Goal: Transaction & Acquisition: Obtain resource

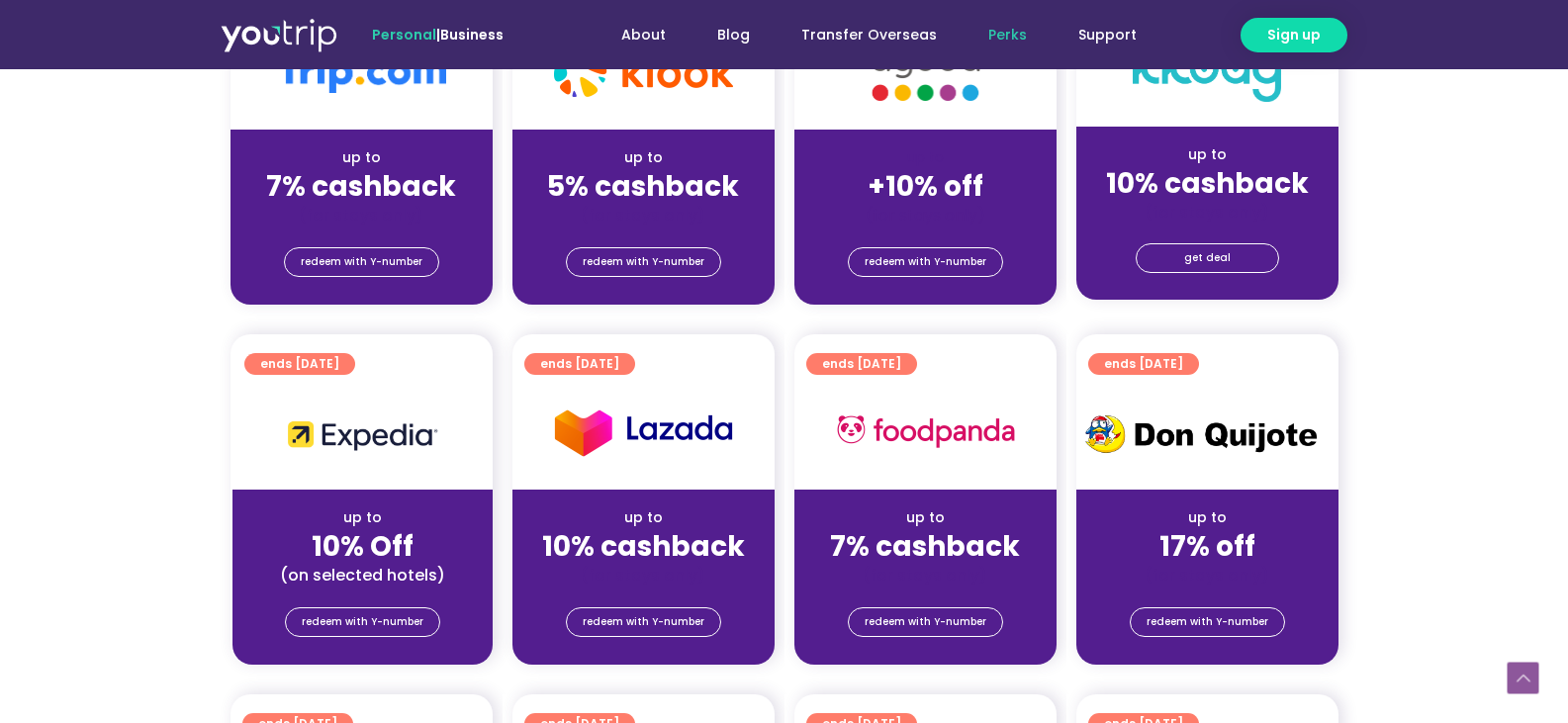
scroll to position [692, 0]
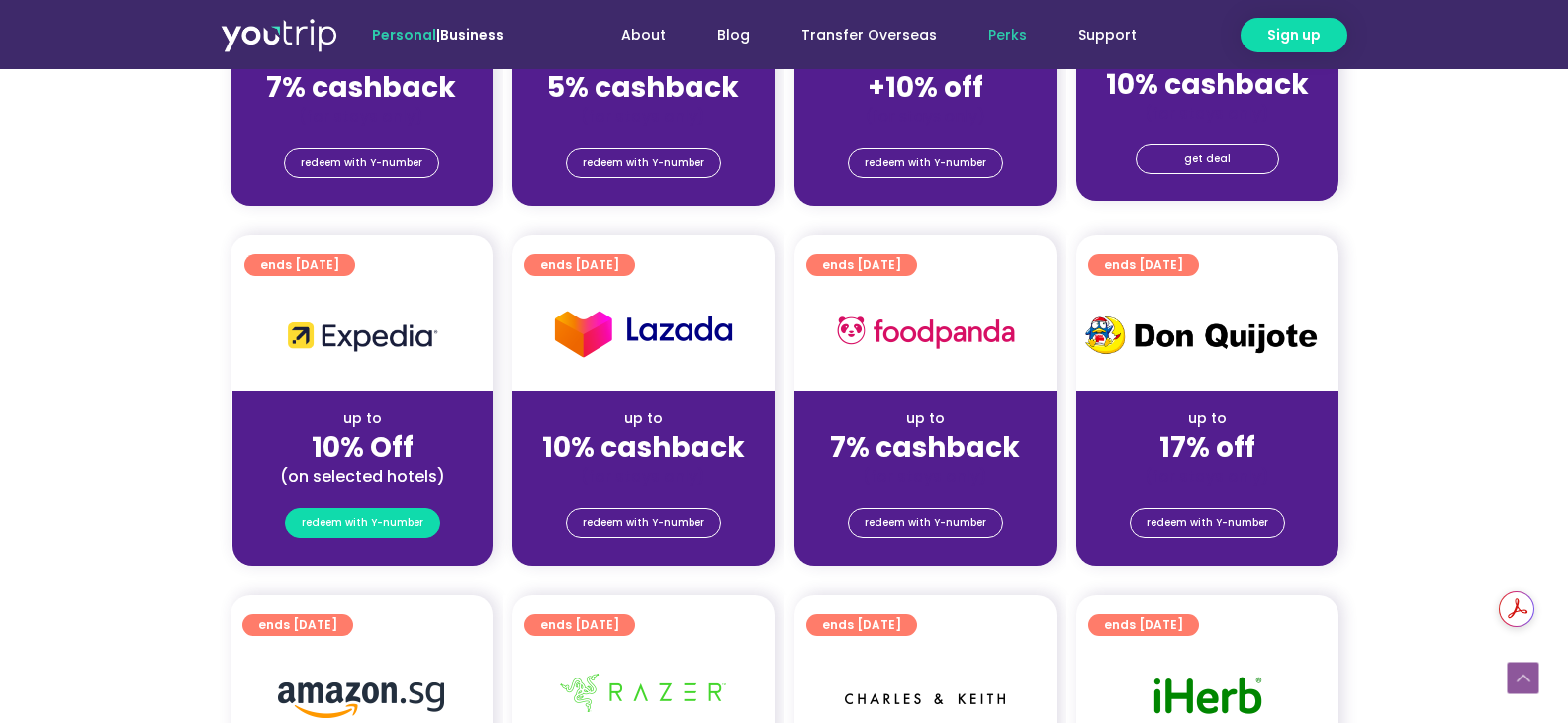
click at [358, 518] on span "redeem with Y-number" at bounding box center [363, 523] width 122 height 28
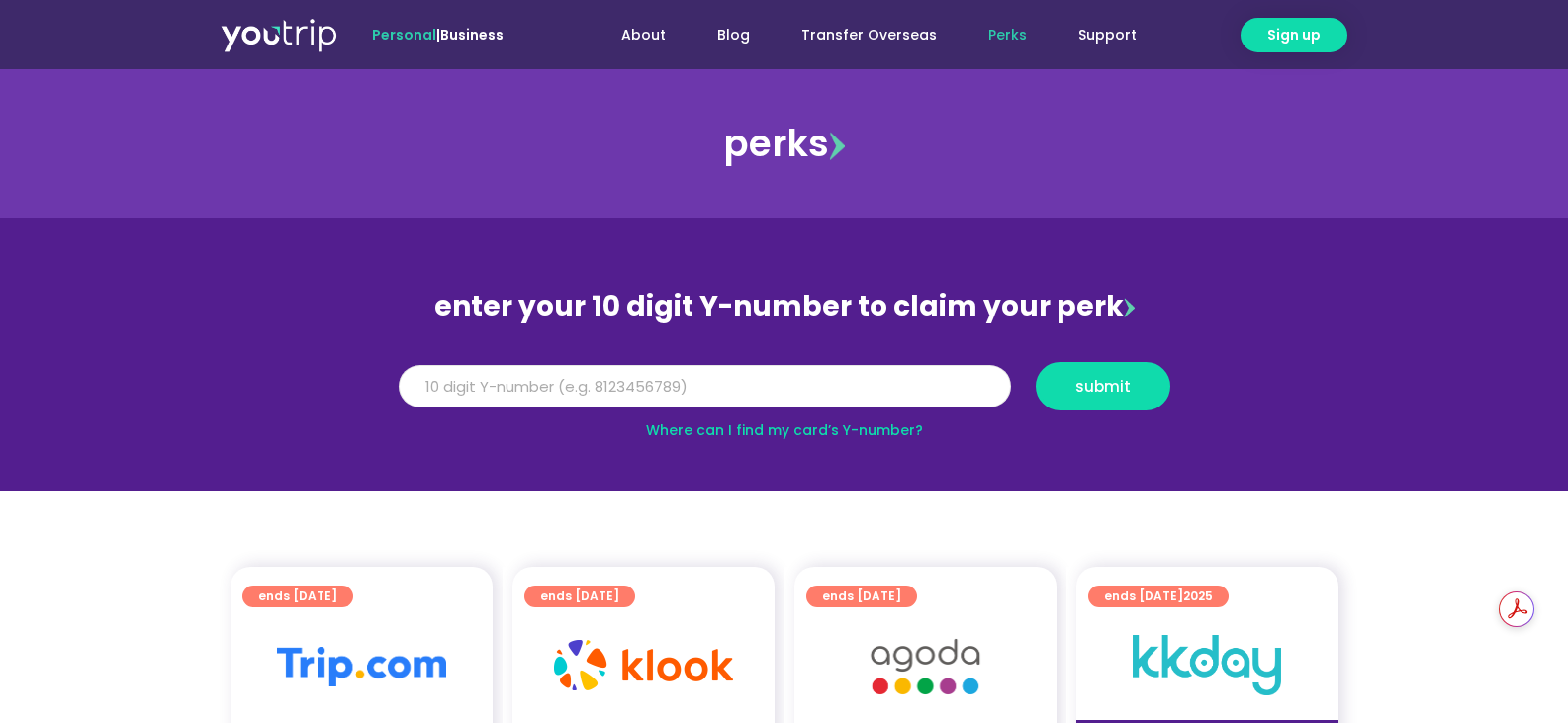
click at [763, 396] on input "Y Number" at bounding box center [704, 386] width 612 height 44
type input "8132009306"
click at [1036, 362] on button "submit" at bounding box center [1103, 385] width 135 height 49
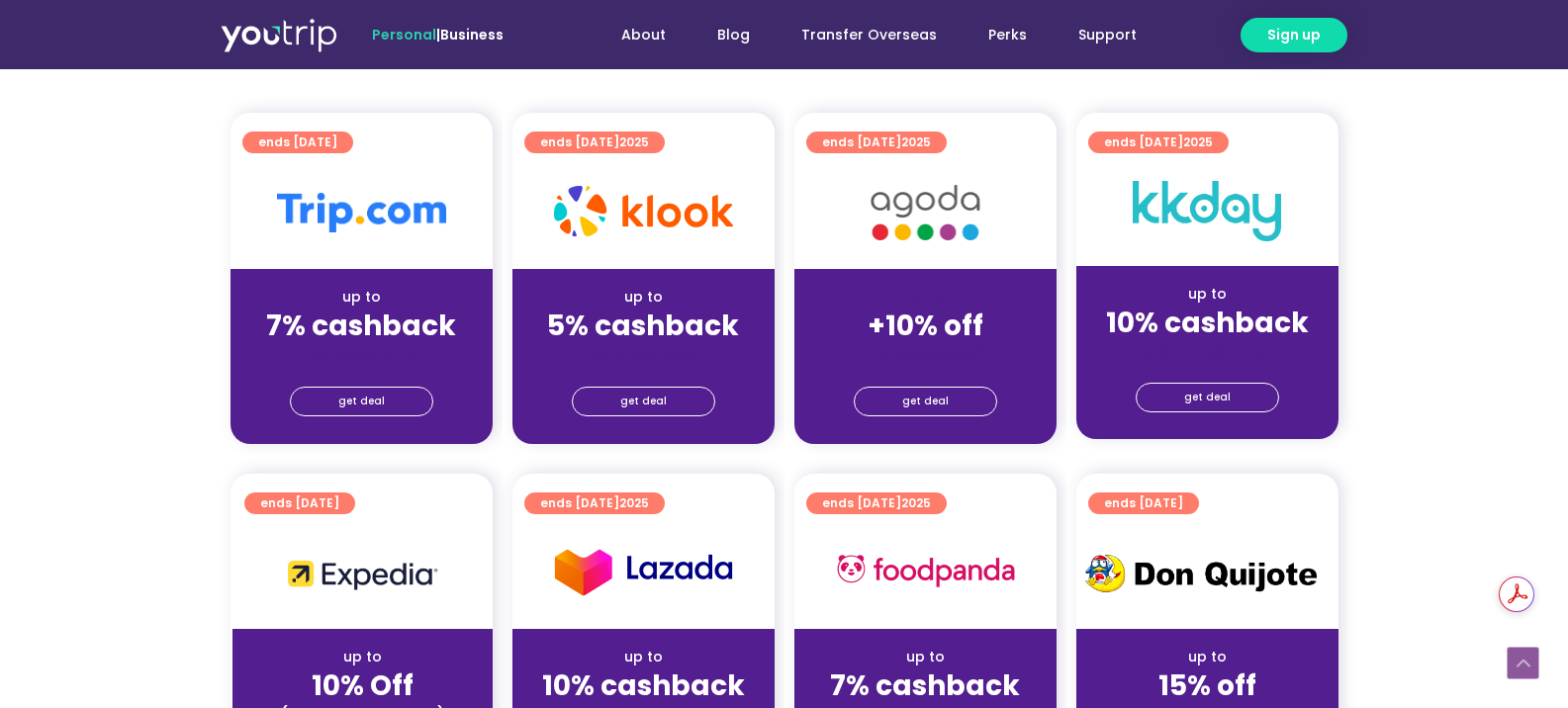
scroll to position [593, 0]
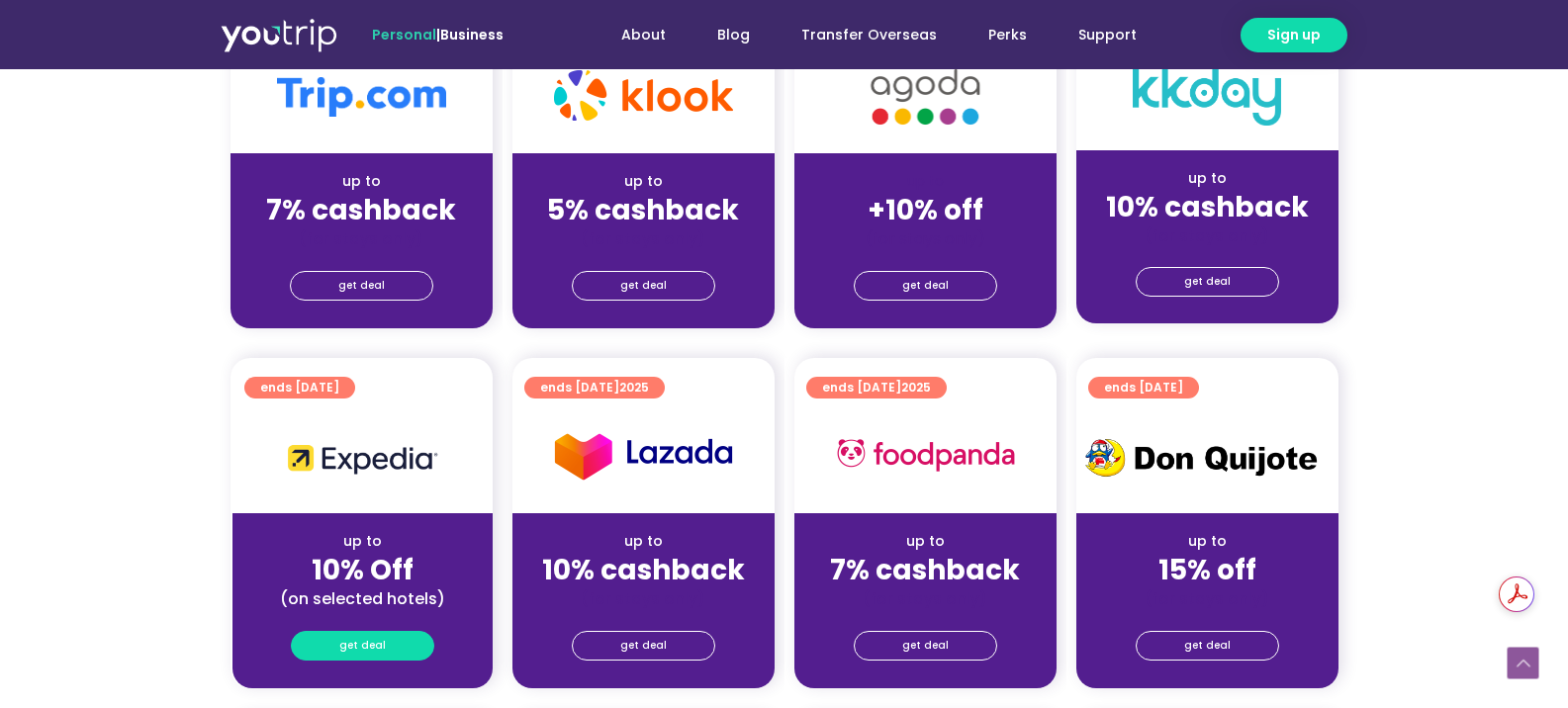
click at [386, 653] on link "get deal" at bounding box center [363, 646] width 144 height 30
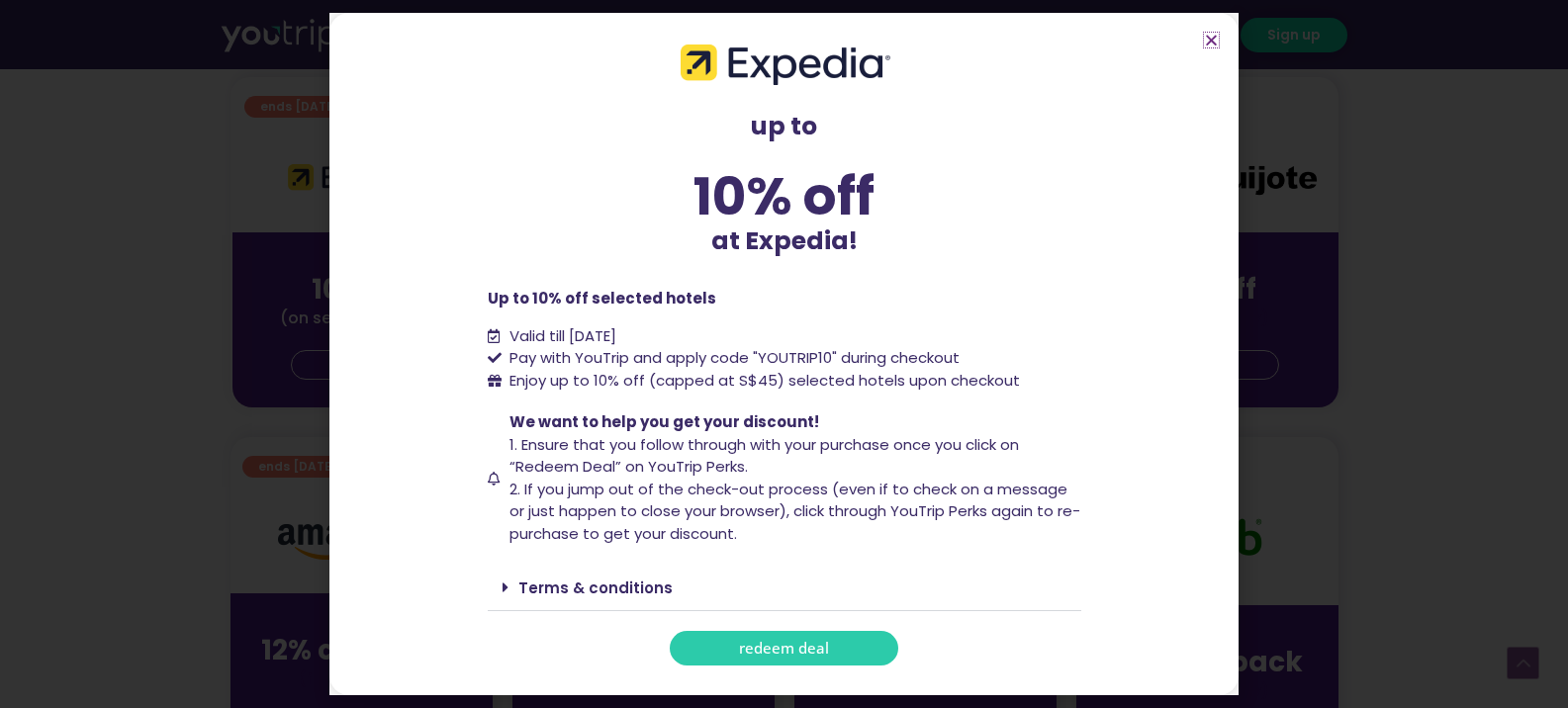
scroll to position [890, 0]
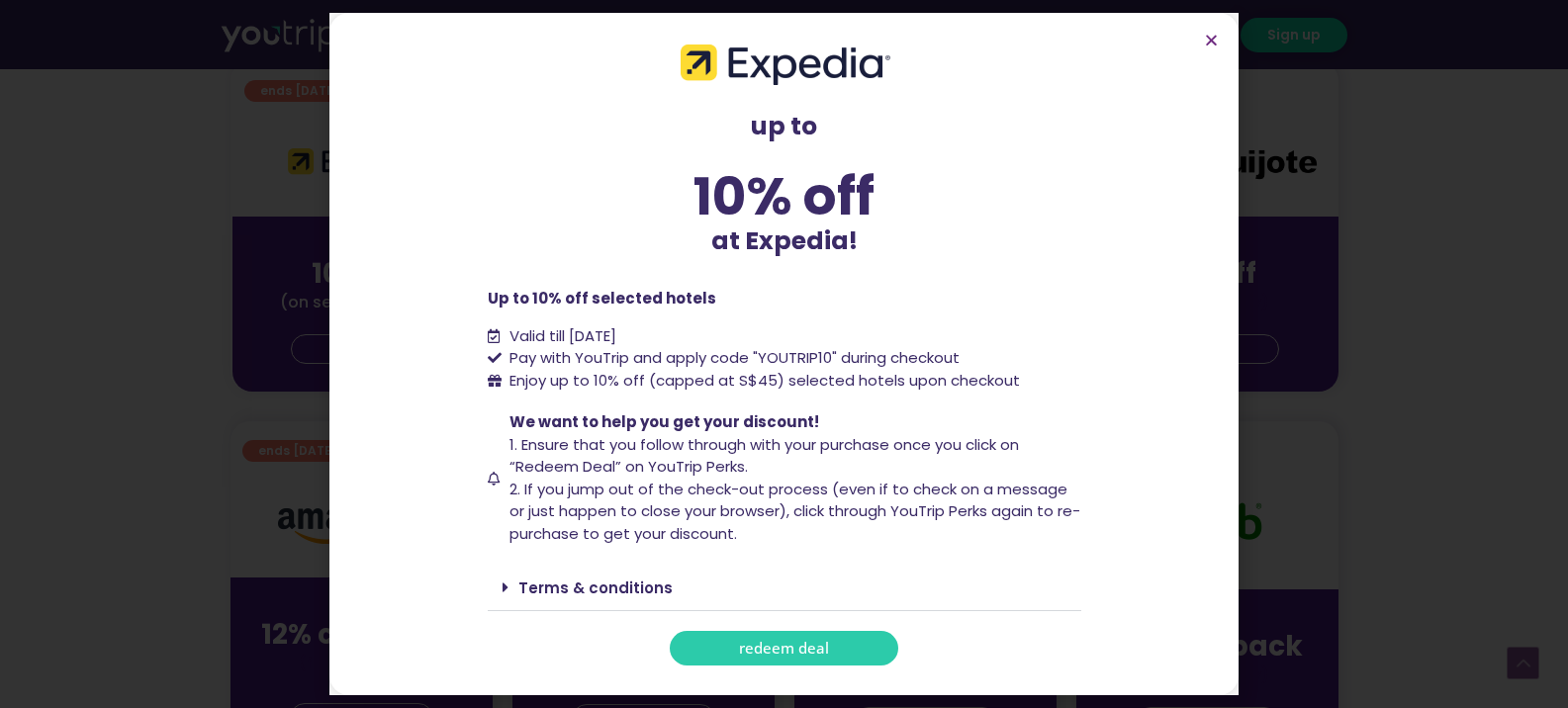
click at [508, 587] on span at bounding box center [510, 587] width 16 height 16
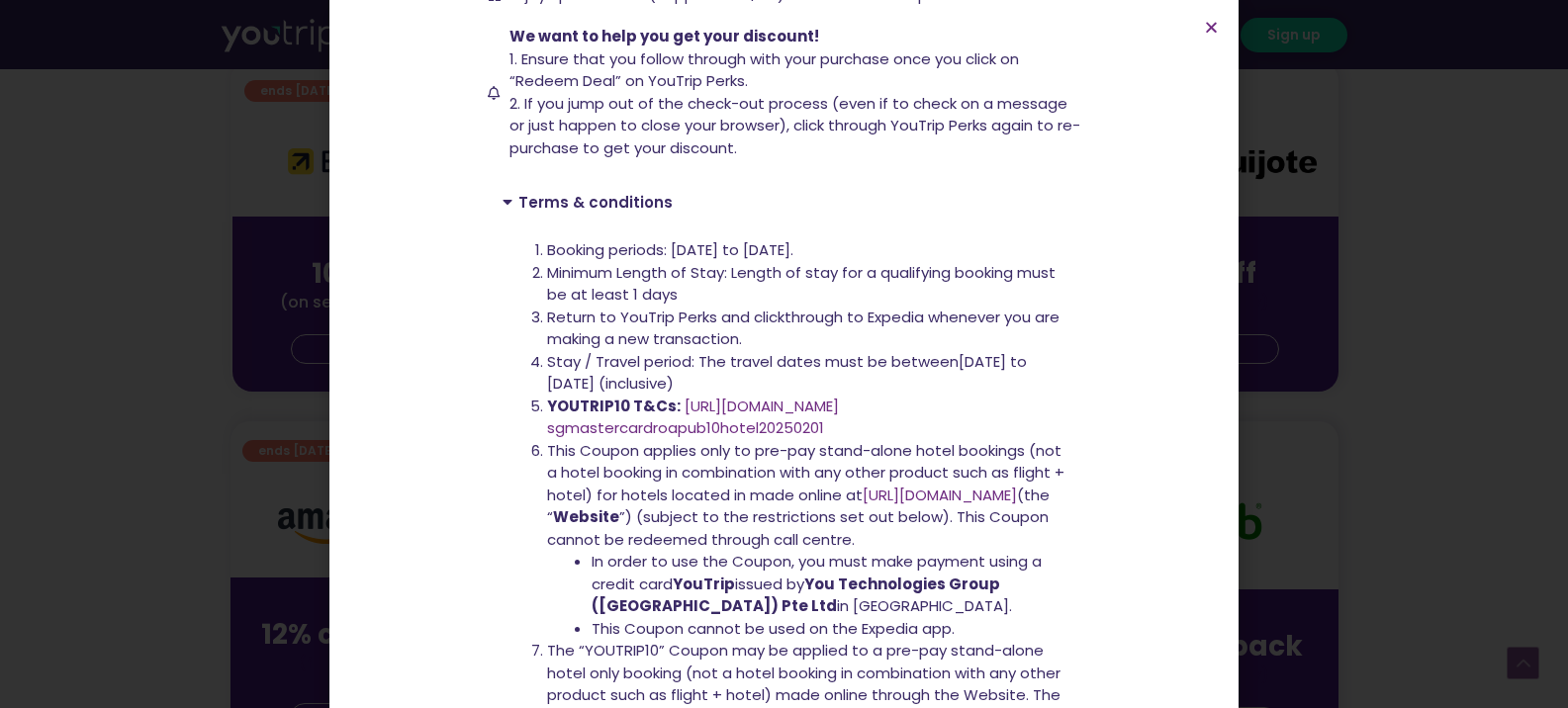
scroll to position [395, 0]
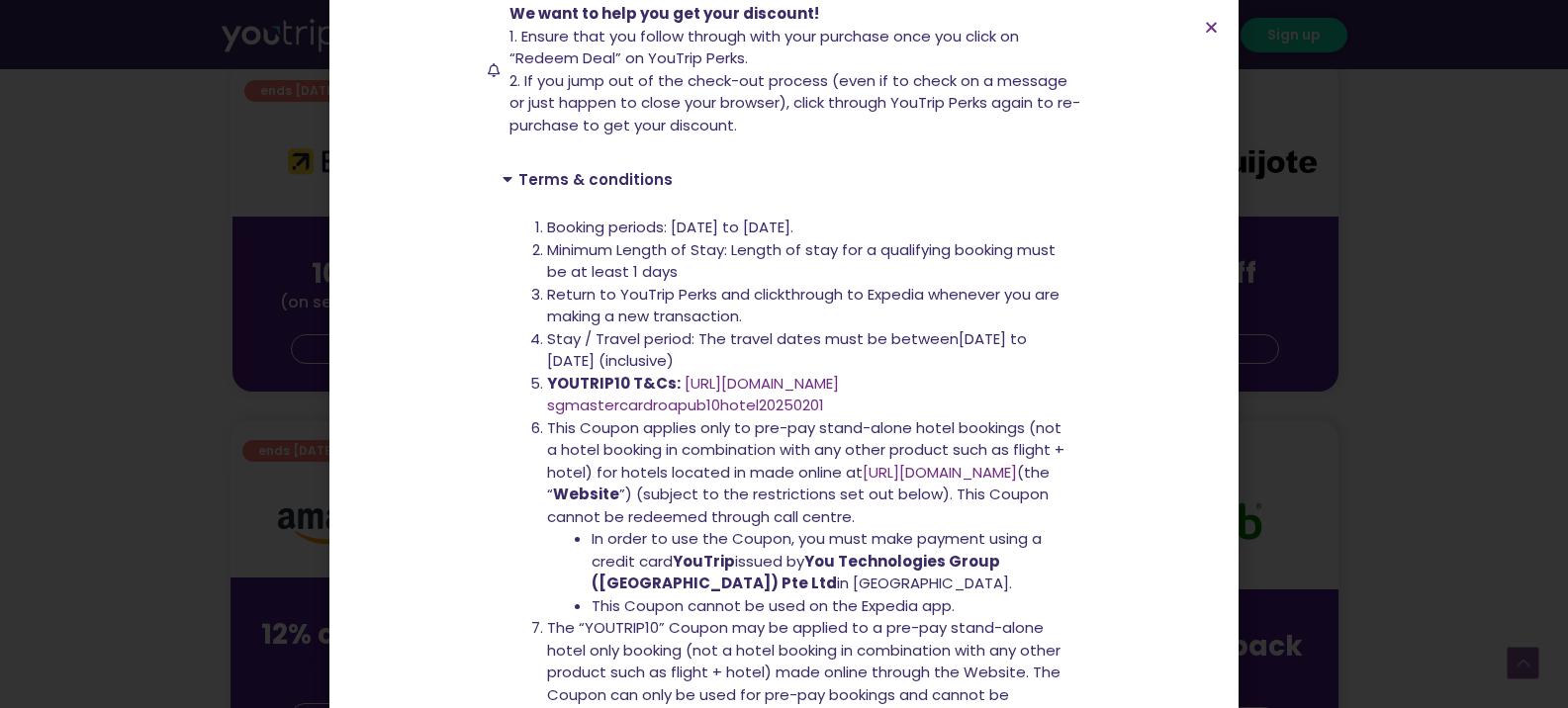
drag, startPoint x: 540, startPoint y: 570, endPoint x: 386, endPoint y: 501, distance: 168.8
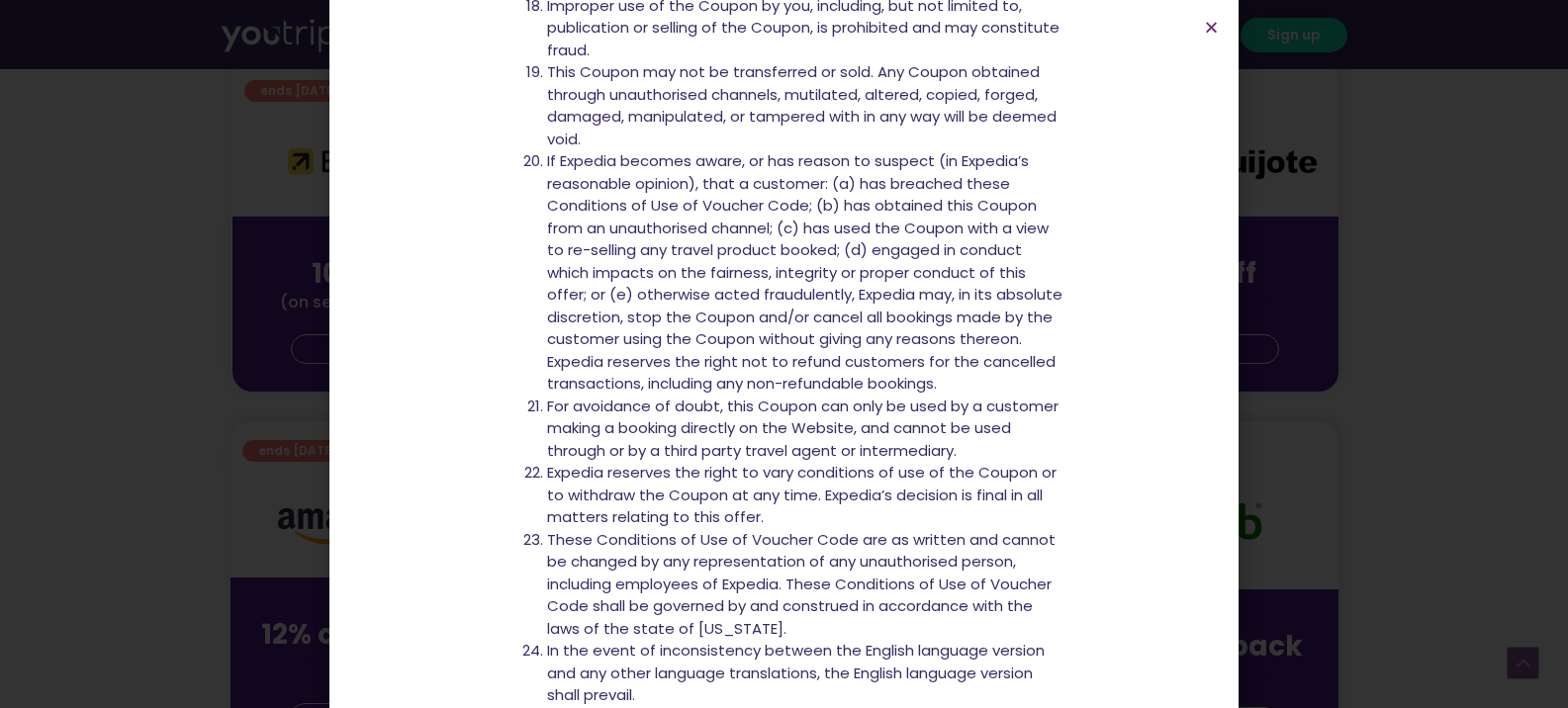
scroll to position [2259, 0]
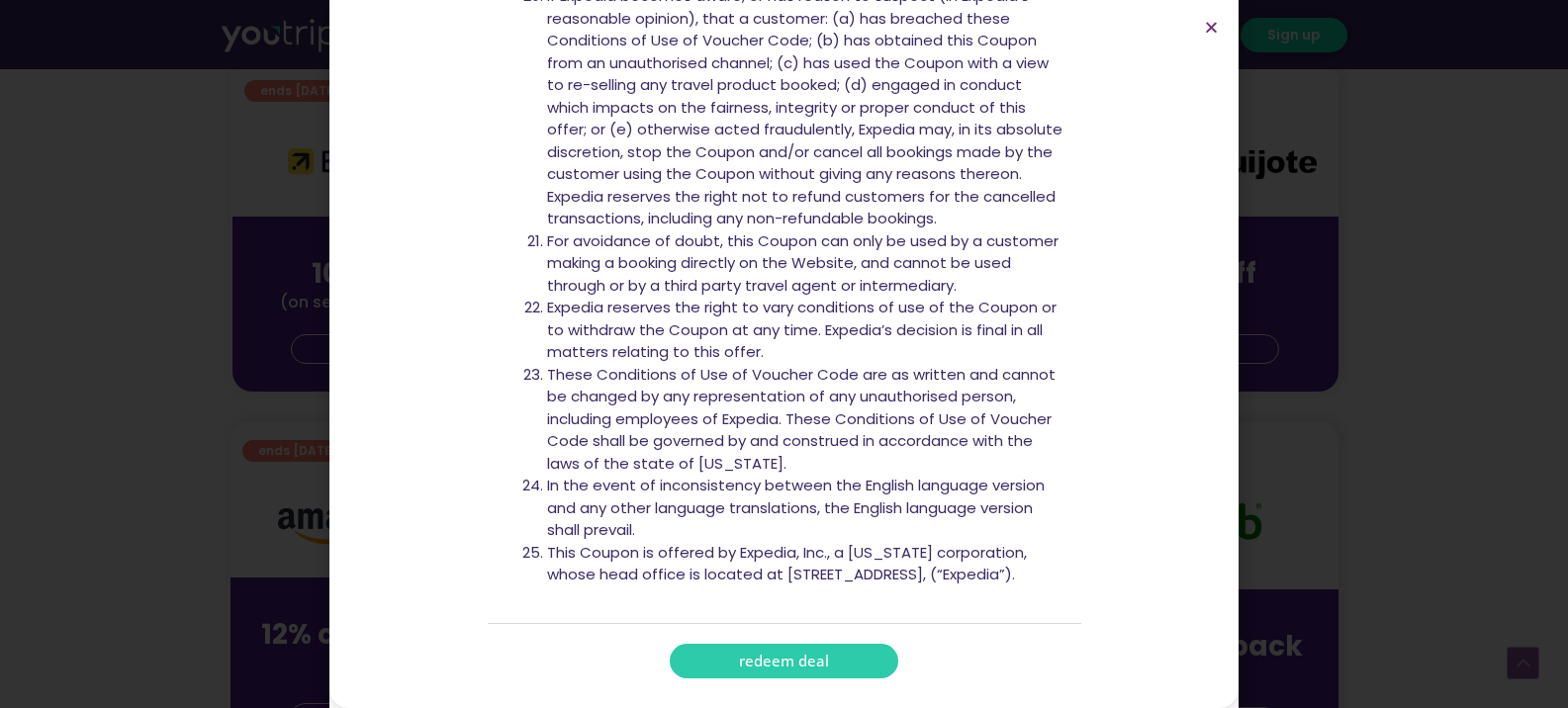
click at [745, 666] on span "redeem deal" at bounding box center [784, 661] width 90 height 15
